Goal: Information Seeking & Learning: Find contact information

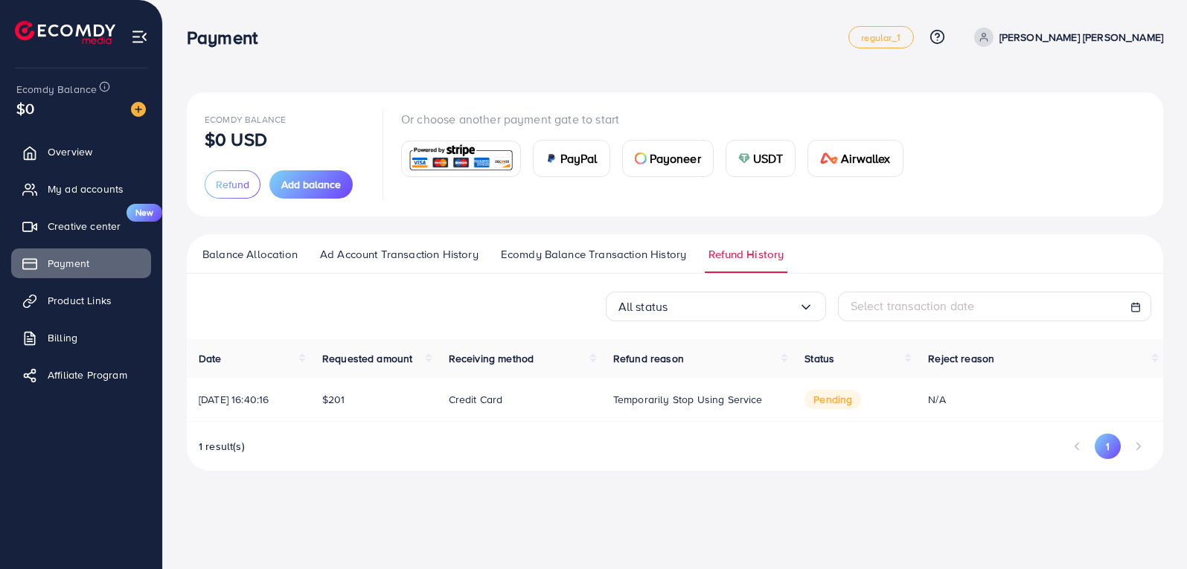
click at [491, 402] on p "Credit card" at bounding box center [476, 400] width 54 height 18
click at [251, 402] on span "[DATE] 16:40:16" at bounding box center [234, 399] width 70 height 15
click at [941, 40] on line at bounding box center [941, 40] width 0 height 0
click at [927, 122] on span "Contact Support" at bounding box center [883, 117] width 87 height 18
